Goal: Task Accomplishment & Management: Manage account settings

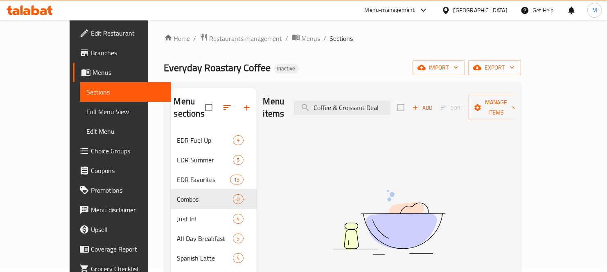
click at [179, 192] on div "Combos 0" at bounding box center [214, 200] width 86 height 20
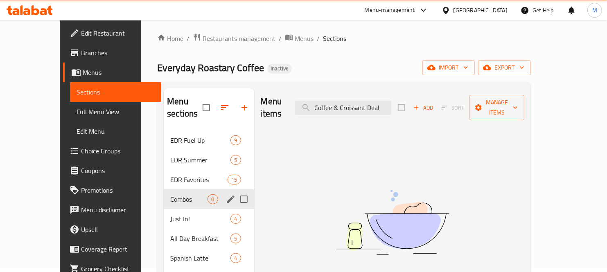
scroll to position [3, 0]
click at [226, 194] on icon "edit" at bounding box center [231, 199] width 10 height 10
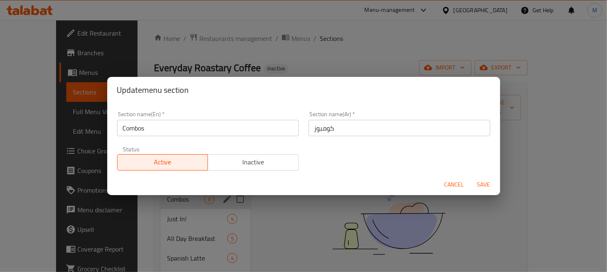
scroll to position [0, 0]
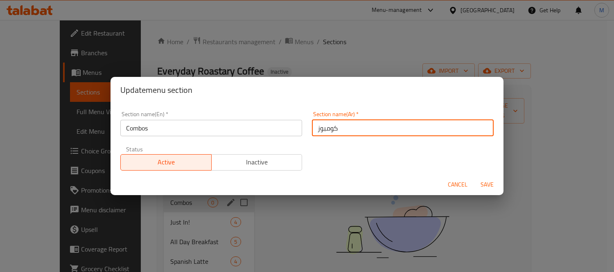
drag, startPoint x: 316, startPoint y: 131, endPoint x: 304, endPoint y: 133, distance: 12.0
click at [307, 133] on div "Section name(Ar)   * كومبوز Section name(Ar) *" at bounding box center [403, 123] width 192 height 35
type input "كومبو"
click at [457, 181] on span "Cancel" at bounding box center [458, 185] width 20 height 10
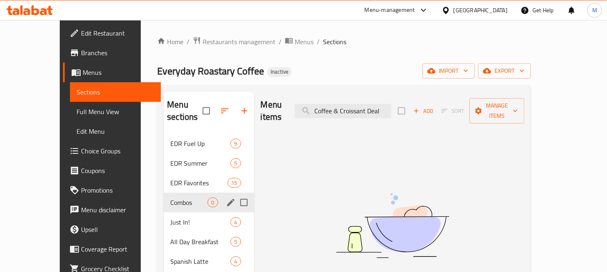
click at [378, 178] on img at bounding box center [392, 225] width 205 height 108
click at [524, 68] on span "export" at bounding box center [505, 71] width 40 height 10
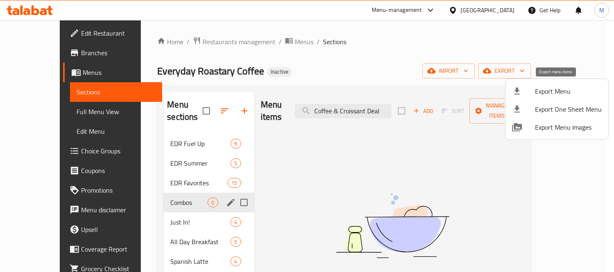
click at [568, 91] on span "Export Menu" at bounding box center [568, 91] width 67 height 10
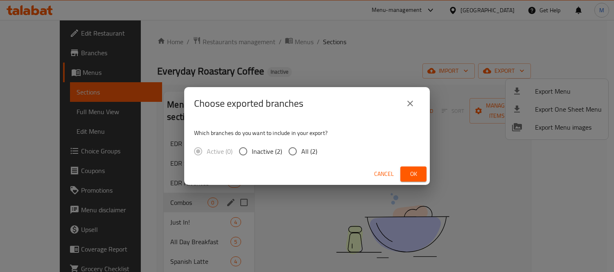
click at [309, 150] on span "All (2)" at bounding box center [309, 152] width 16 height 10
click at [301, 150] on input "All (2)" at bounding box center [292, 151] width 17 height 17
radio input "true"
click at [407, 169] on span "Ok" at bounding box center [413, 174] width 13 height 10
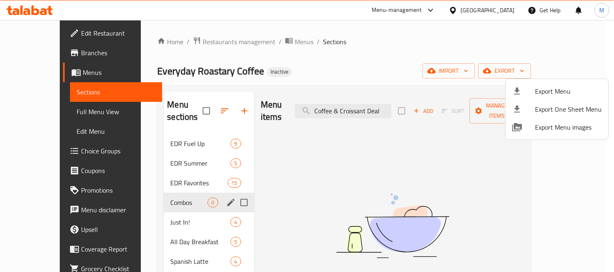
click at [264, 43] on div at bounding box center [307, 136] width 614 height 272
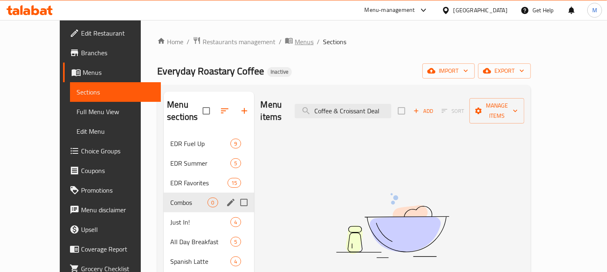
click at [295, 42] on span "Menus" at bounding box center [304, 42] width 19 height 10
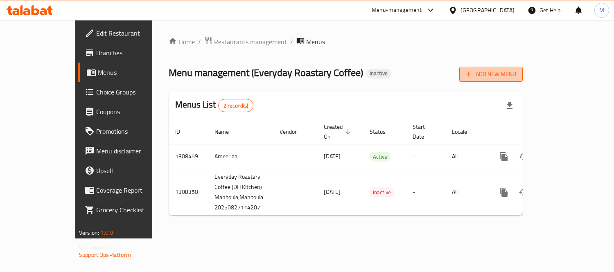
click at [516, 78] on span "Add New Menu" at bounding box center [491, 74] width 50 height 10
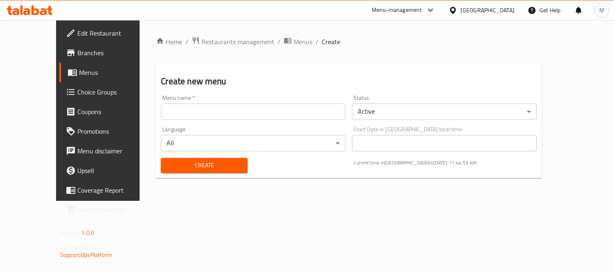
click at [276, 116] on input "text" at bounding box center [253, 112] width 185 height 16
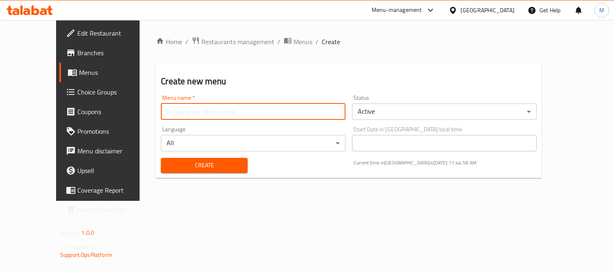
type input "Belle.."
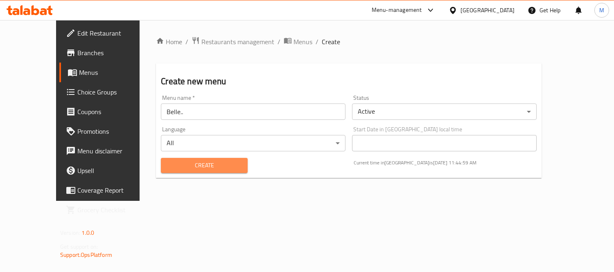
click at [184, 162] on span "Create" at bounding box center [203, 165] width 73 height 10
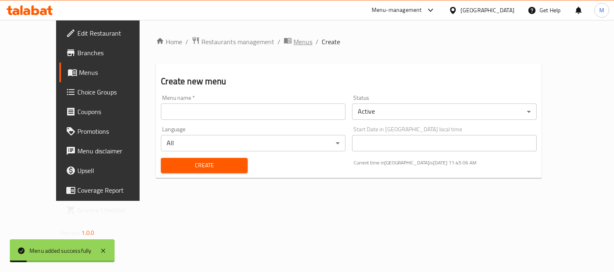
click at [284, 38] on icon "breadcrumb" at bounding box center [287, 41] width 7 height 6
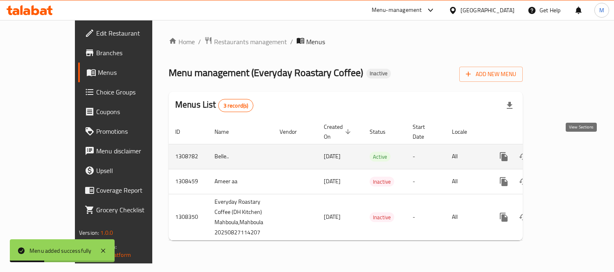
click at [568, 152] on icon "enhanced table" at bounding box center [563, 157] width 10 height 10
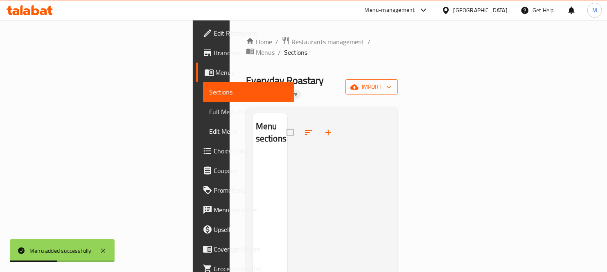
click at [391, 82] on span "import" at bounding box center [371, 87] width 39 height 10
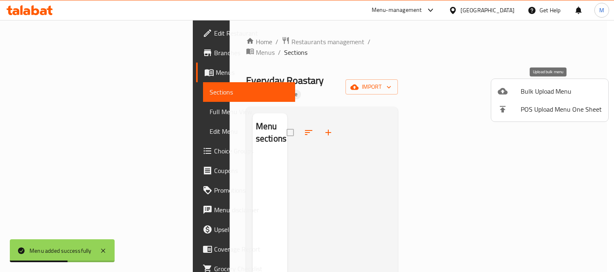
click at [543, 84] on li "Bulk Upload Menu" at bounding box center [549, 91] width 117 height 18
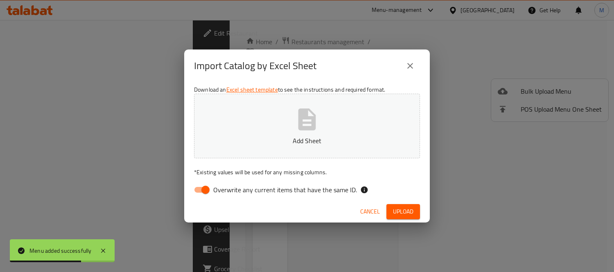
click at [212, 185] on input "Overwrite any current items that have the same ID." at bounding box center [205, 190] width 47 height 16
checkbox input "false"
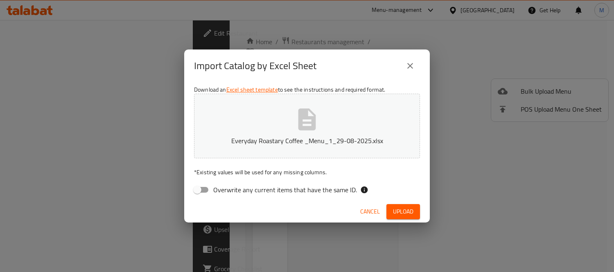
click at [266, 206] on div "Cancel Upload" at bounding box center [307, 212] width 246 height 22
click at [401, 209] on span "Upload" at bounding box center [403, 212] width 20 height 10
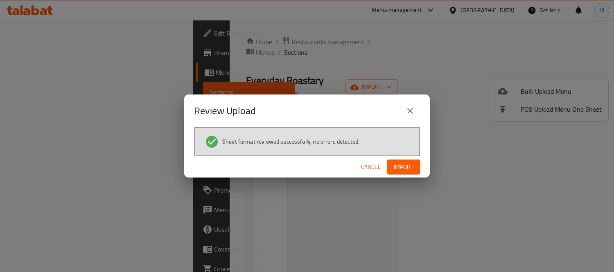
click at [404, 172] on button "Import" at bounding box center [403, 167] width 33 height 15
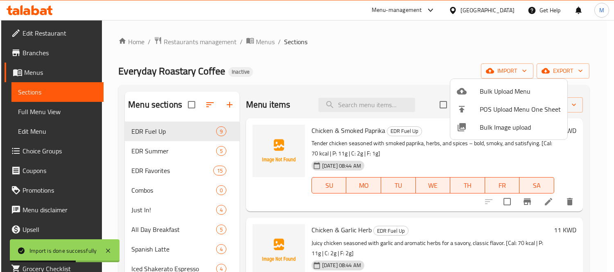
click at [144, 192] on div at bounding box center [307, 136] width 614 height 272
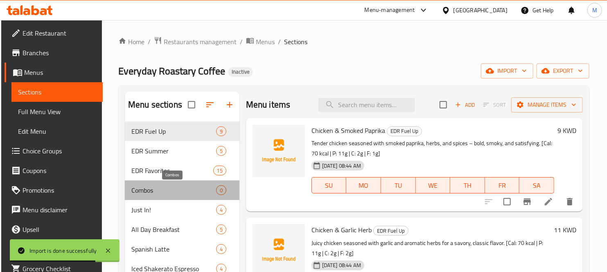
click at [144, 192] on span "Combos" at bounding box center [173, 190] width 85 height 10
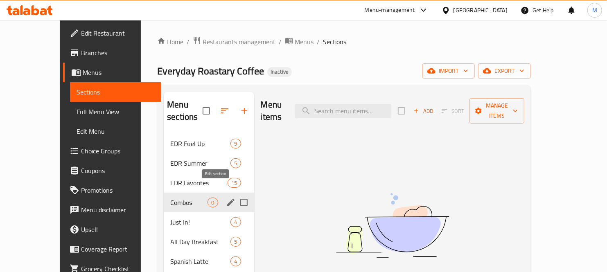
click at [227, 199] on icon "edit" at bounding box center [230, 202] width 7 height 7
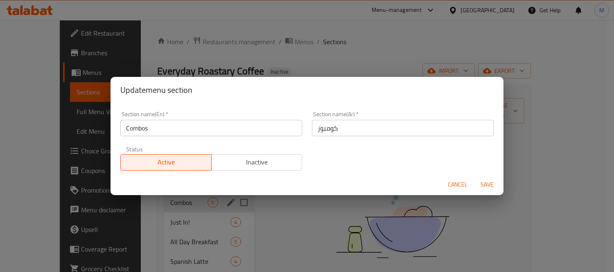
click at [197, 127] on input "Combos" at bounding box center [211, 128] width 182 height 16
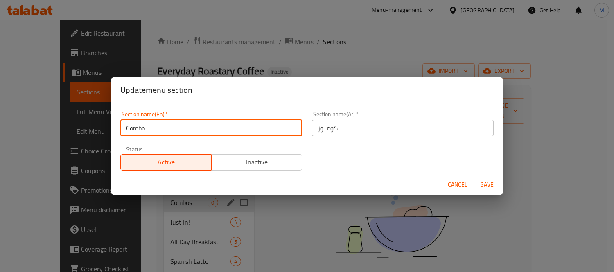
type input "Combo"
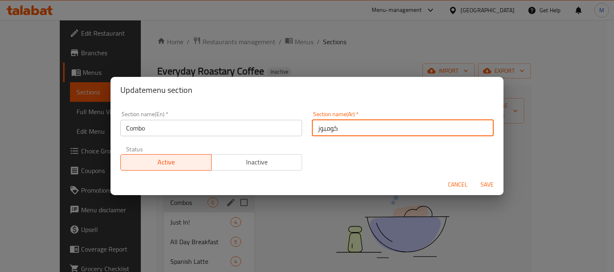
click at [312, 131] on input "كومبوز" at bounding box center [403, 128] width 182 height 16
type input "كومبو"
click at [482, 183] on span "Save" at bounding box center [487, 185] width 20 height 10
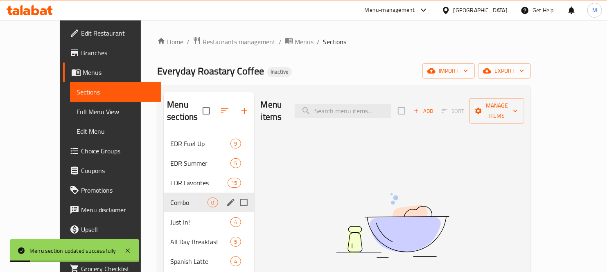
click at [457, 173] on img at bounding box center [392, 225] width 205 height 108
click at [434, 106] on span "Add" at bounding box center [423, 110] width 22 height 9
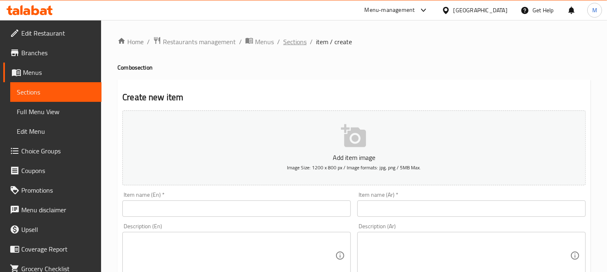
click at [288, 46] on span "Sections" at bounding box center [294, 42] width 23 height 10
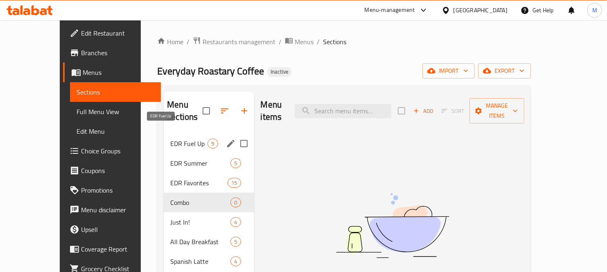
click at [170, 139] on span "EDR Fuel Up" at bounding box center [188, 144] width 37 height 10
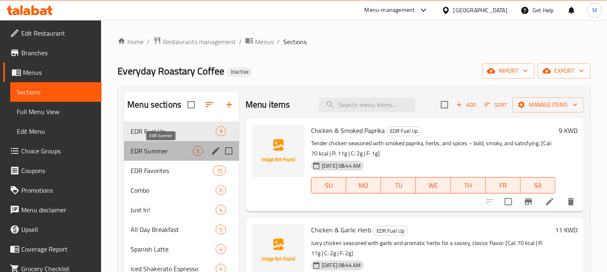
click at [170, 153] on span "EDR Summer" at bounding box center [162, 151] width 62 height 10
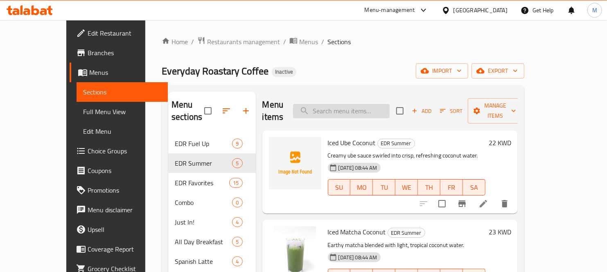
click at [342, 106] on input "search" at bounding box center [341, 111] width 97 height 14
paste input "Americano"
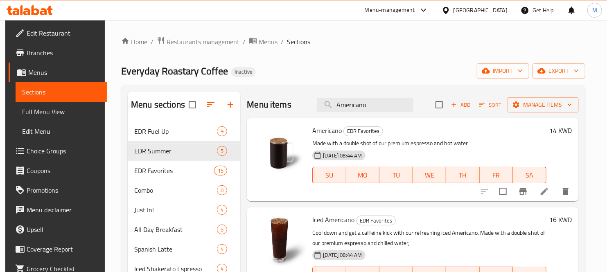
type input "Americano"
click at [259, 42] on span "Menus" at bounding box center [268, 42] width 19 height 10
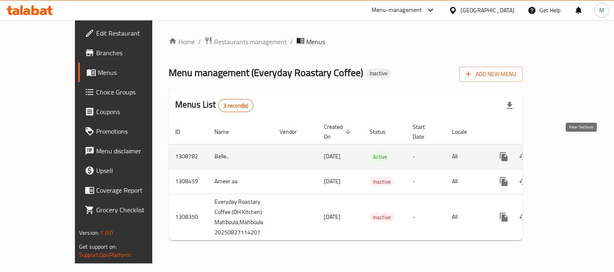
click at [568, 152] on icon "enhanced table" at bounding box center [563, 157] width 10 height 10
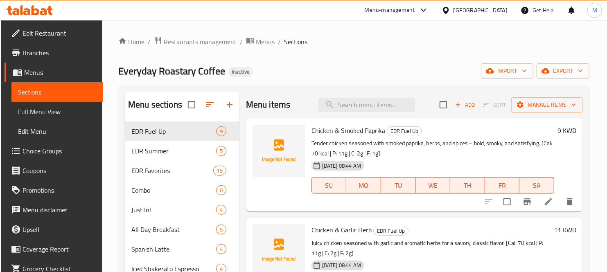
click at [309, 63] on div "Everyday Roastary Coffee Inactive import export" at bounding box center [353, 70] width 471 height 15
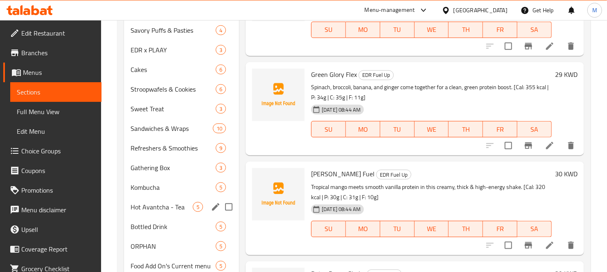
scroll to position [504, 0]
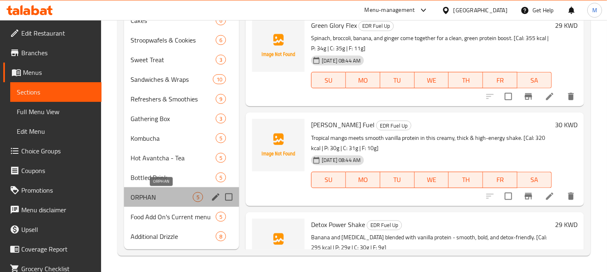
click at [148, 198] on span "ORPHAN" at bounding box center [162, 197] width 62 height 10
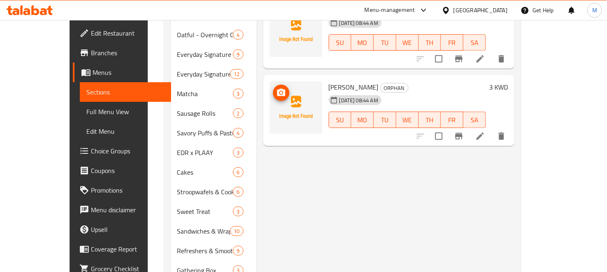
scroll to position [504, 0]
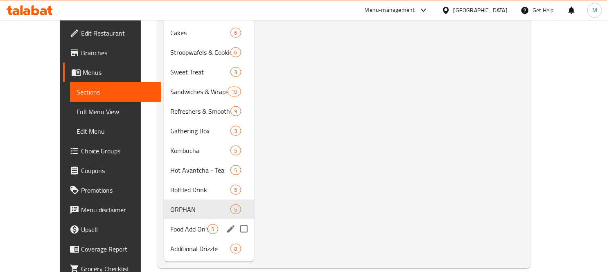
click at [167, 222] on div "Food Add On's Current menu 5" at bounding box center [209, 229] width 90 height 20
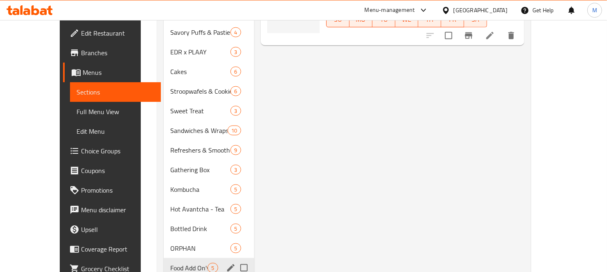
scroll to position [504, 0]
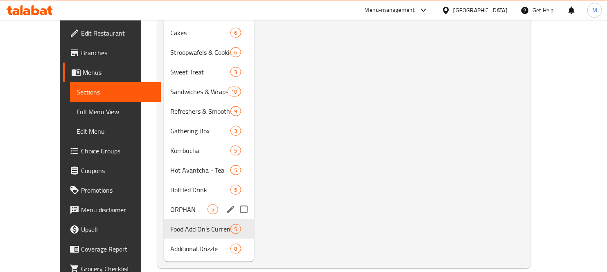
click at [170, 205] on span "ORPHAN" at bounding box center [188, 210] width 37 height 10
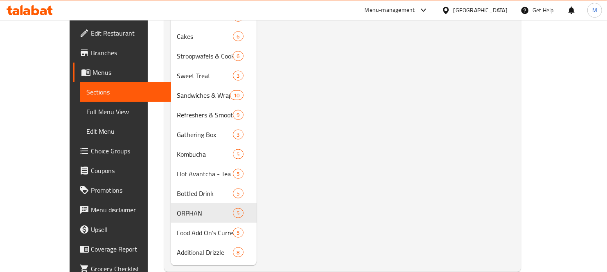
scroll to position [504, 0]
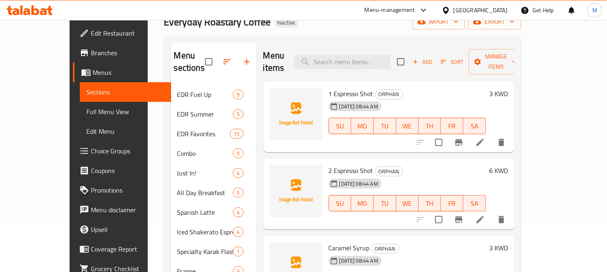
scroll to position [0, 0]
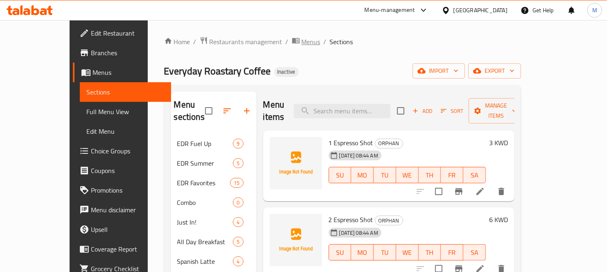
click at [302, 46] on span "Menus" at bounding box center [311, 42] width 19 height 10
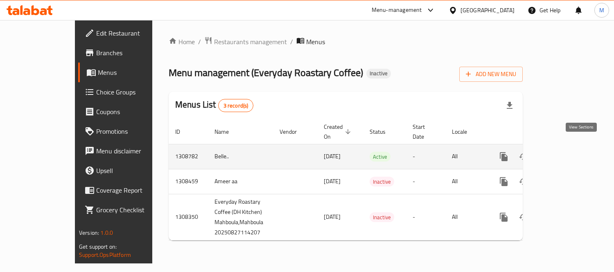
click at [568, 152] on icon "enhanced table" at bounding box center [563, 157] width 10 height 10
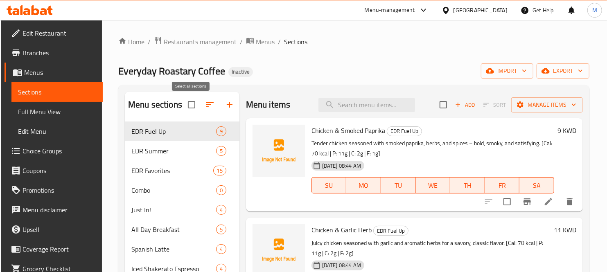
click at [187, 104] on input "checkbox" at bounding box center [191, 104] width 17 height 17
checkbox input "true"
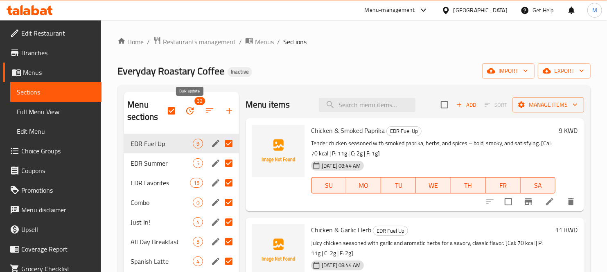
click at [193, 116] on icon "button" at bounding box center [190, 111] width 10 height 10
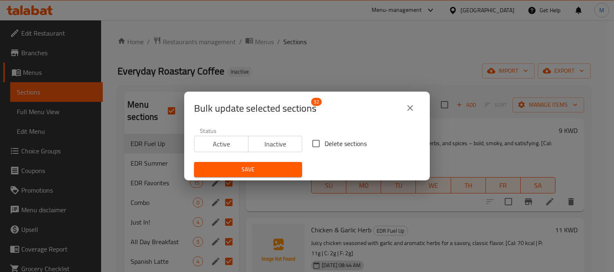
click at [316, 141] on input "Delete sections" at bounding box center [315, 143] width 17 height 17
checkbox input "true"
click at [264, 173] on span "Save" at bounding box center [248, 170] width 95 height 10
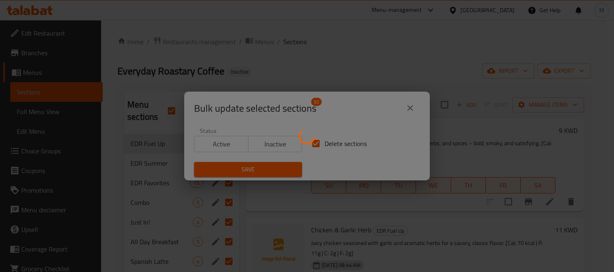
checkbox input "false"
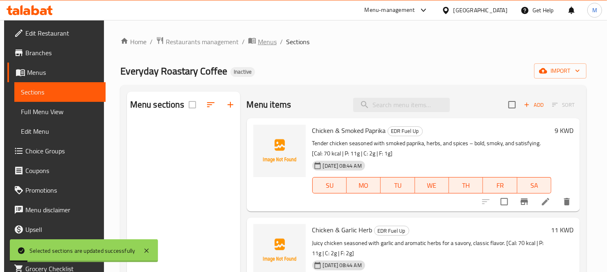
click at [269, 43] on span "Menus" at bounding box center [267, 42] width 19 height 10
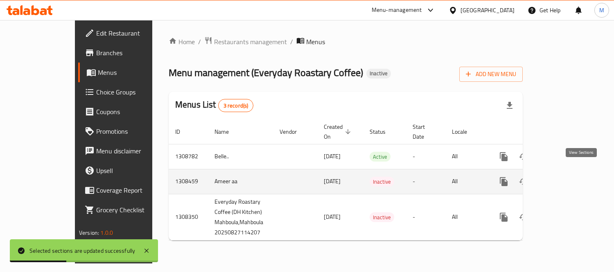
click at [568, 177] on icon "enhanced table" at bounding box center [563, 182] width 10 height 10
